Goal: Task Accomplishment & Management: Manage account settings

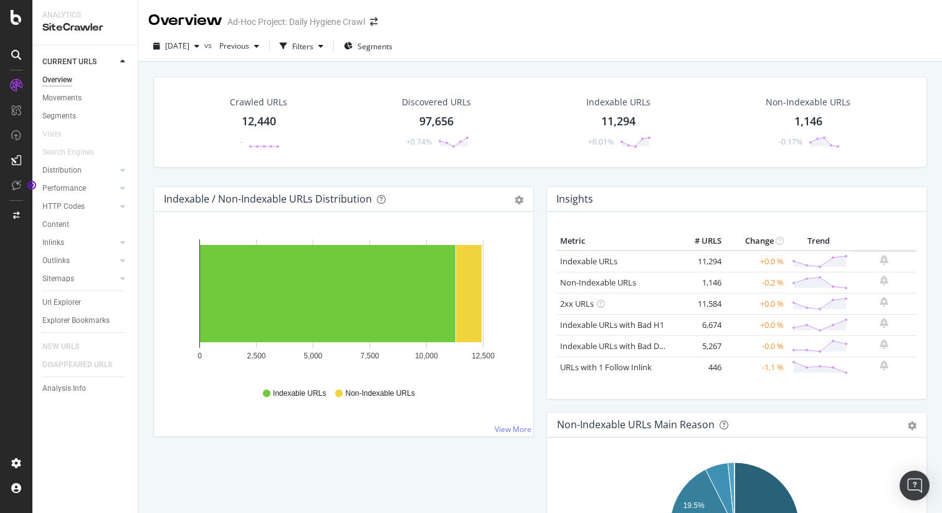
scroll to position [314, 0]
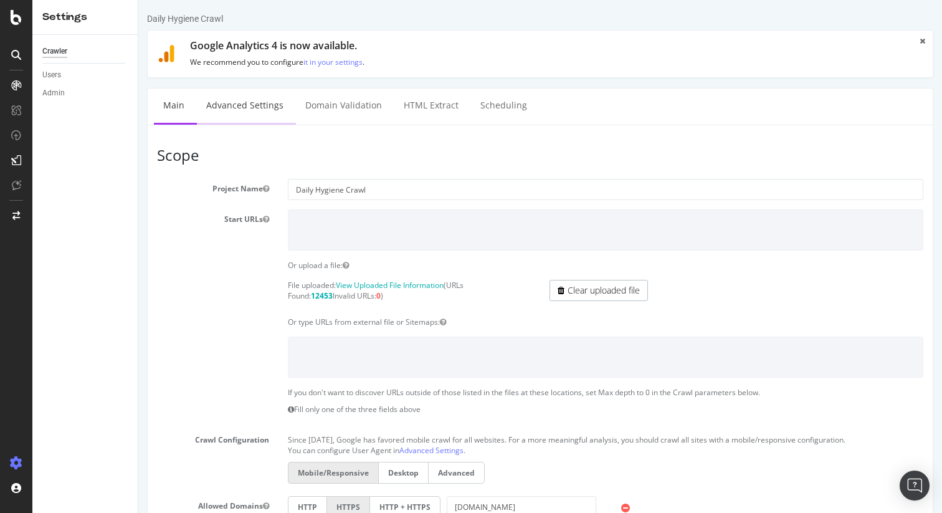
click at [244, 105] on link "Advanced Settings" at bounding box center [245, 105] width 96 height 34
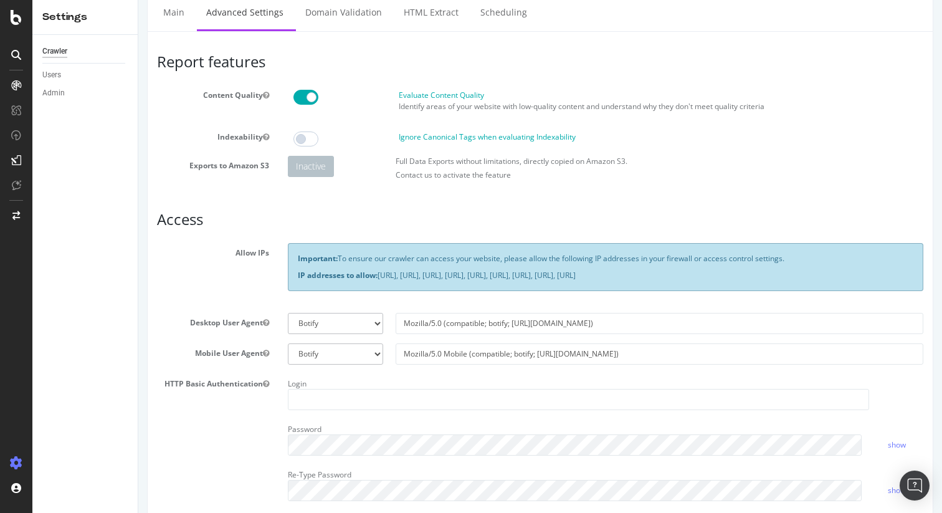
scroll to position [59, 0]
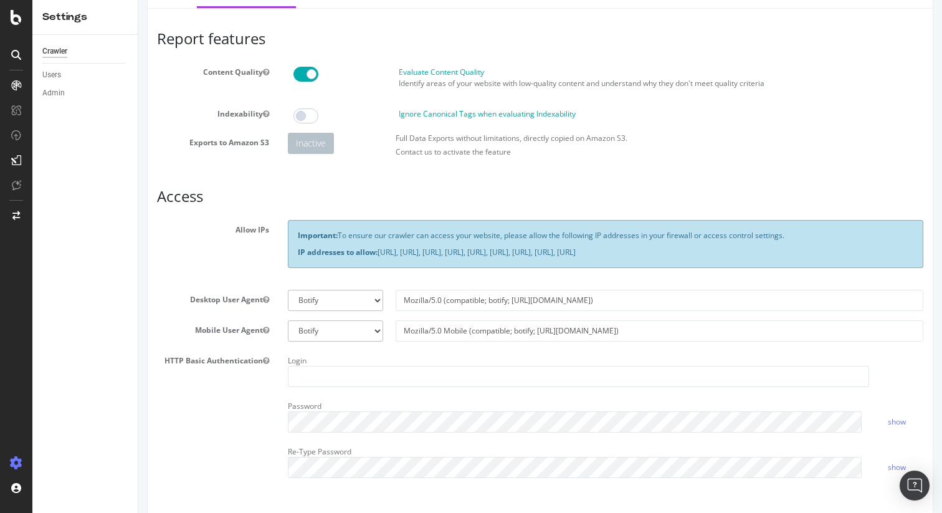
click at [398, 267] on div "Important: To ensure our crawler can access your website, please allow the foll…" at bounding box center [605, 243] width 635 height 47
drag, startPoint x: 364, startPoint y: 264, endPoint x: 295, endPoint y: 254, distance: 70.0
click at [295, 254] on div "Important: To ensure our crawler can access your website, please allow the foll…" at bounding box center [605, 243] width 635 height 47
copy p "IP addresses to allow: 31.41.37.0/24, 44.206.2.192/26, 15.235.106.96/27, 52.6.2…"
click at [572, 309] on input "Mozilla/5.0 (compatible; botify; http://botify.com)" at bounding box center [660, 300] width 528 height 21
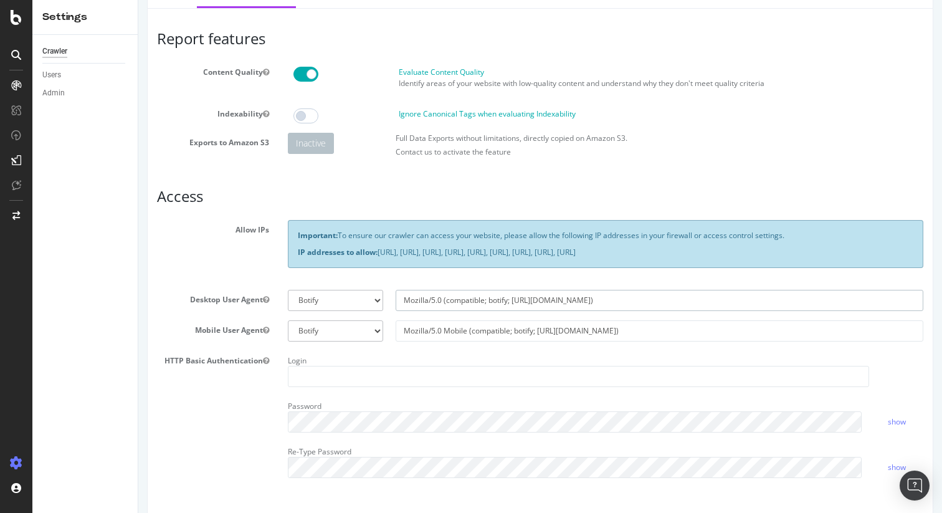
click at [572, 309] on input "Mozilla/5.0 (compatible; botify; http://botify.com)" at bounding box center [660, 300] width 528 height 21
select select
click at [473, 341] on input "Mozilla/5.0 Mobile (compatible; botify; http://botify.com)" at bounding box center [660, 330] width 528 height 21
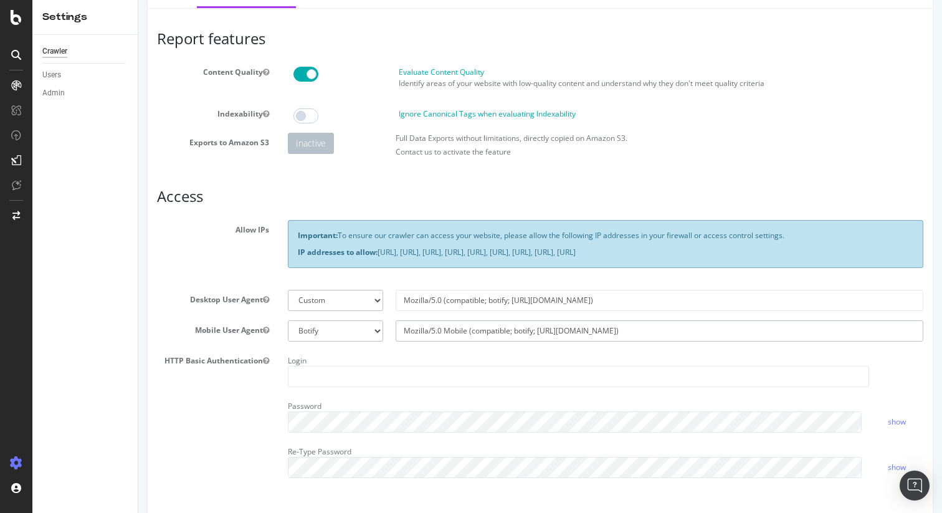
click at [473, 341] on input "Mozilla/5.0 Mobile (compatible; botify; http://botify.com)" at bounding box center [660, 330] width 528 height 21
select select
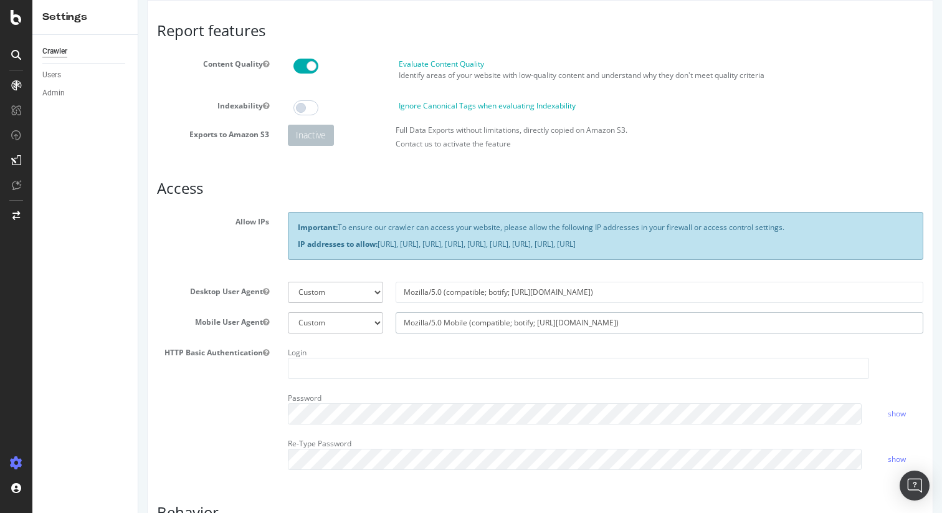
scroll to position [577, 0]
